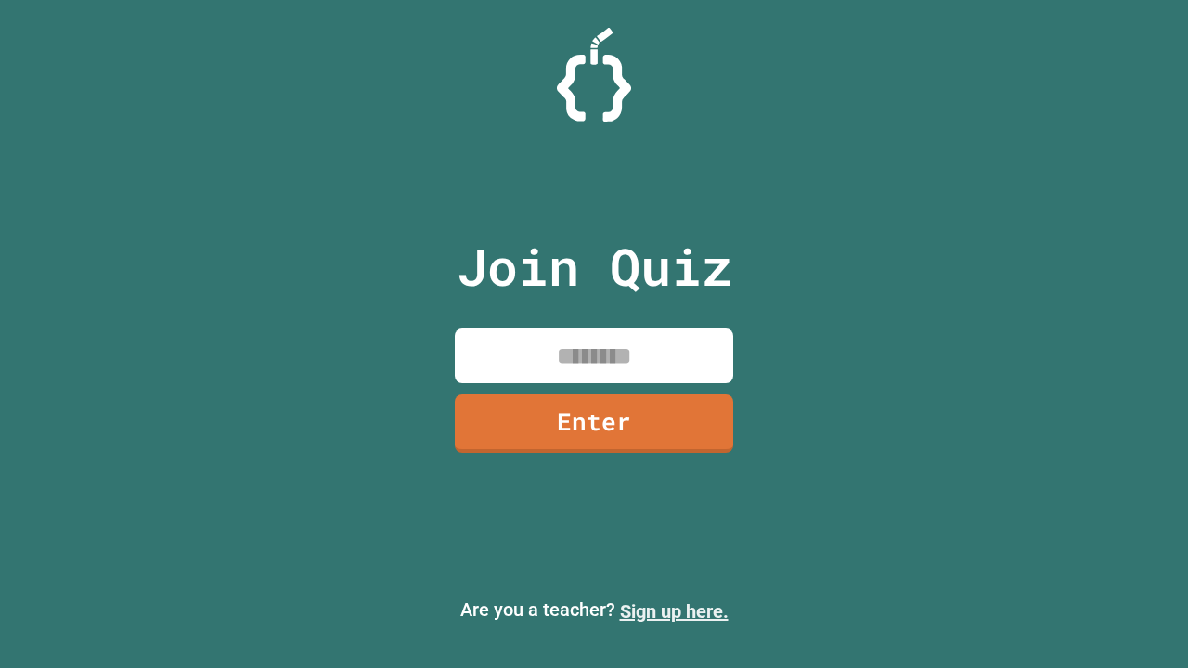
click at [674, 612] on link "Sign up here." at bounding box center [674, 612] width 109 height 22
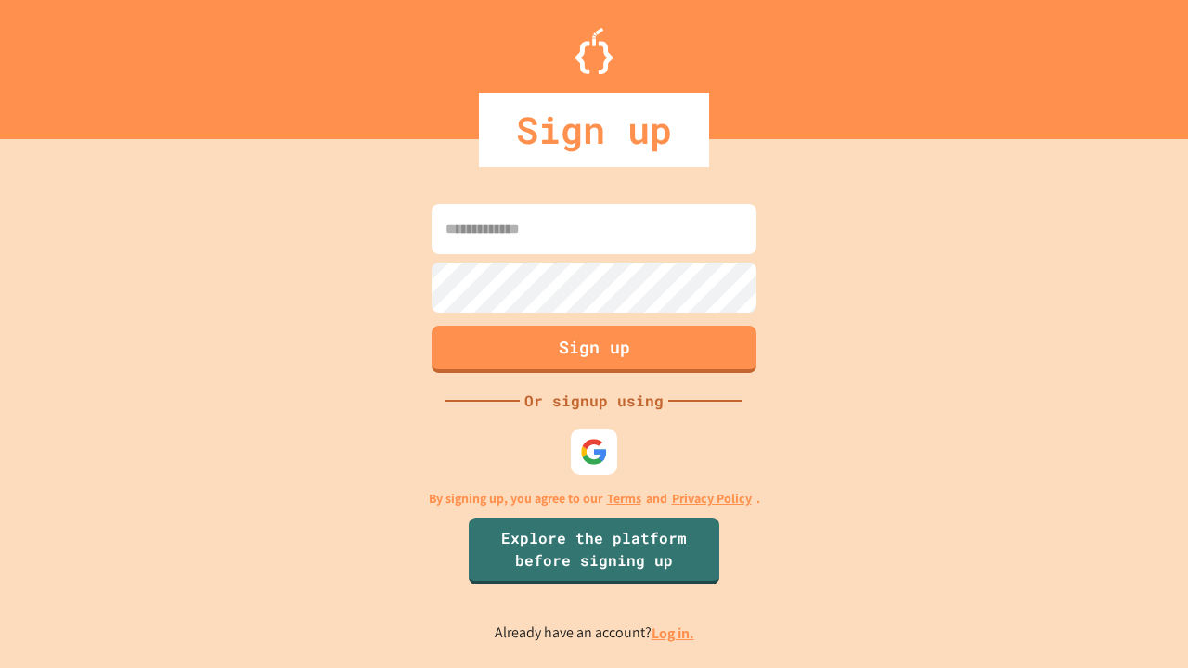
click at [674, 633] on link "Log in." at bounding box center [673, 633] width 43 height 19
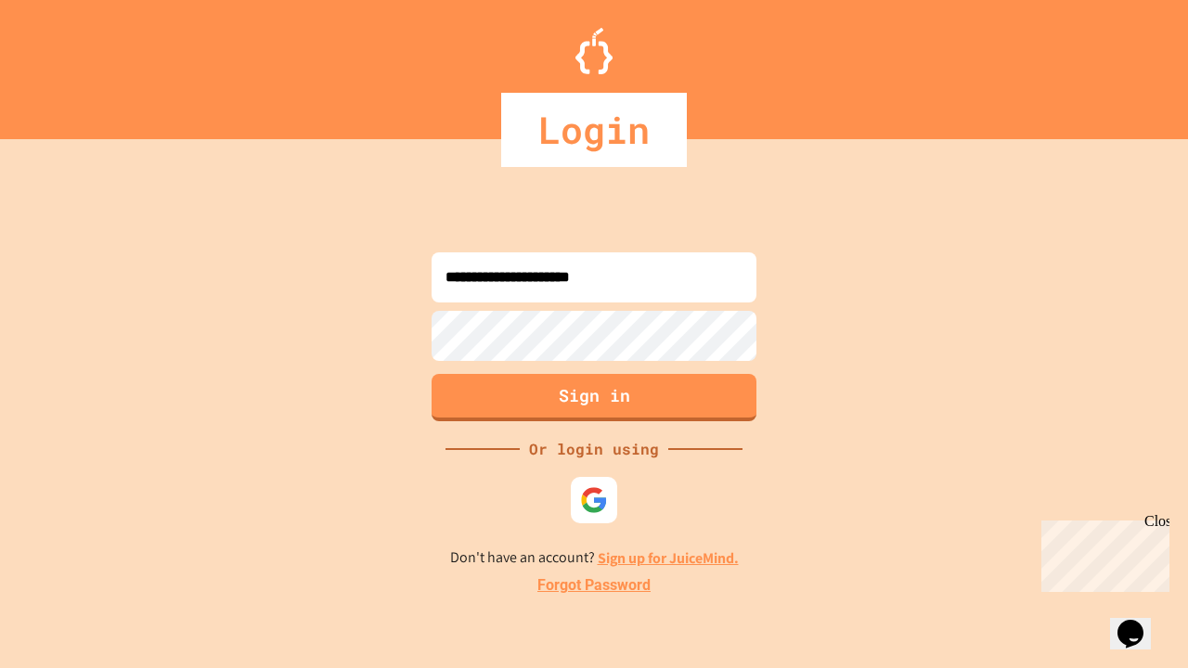
type input "**********"
